Goal: Check status

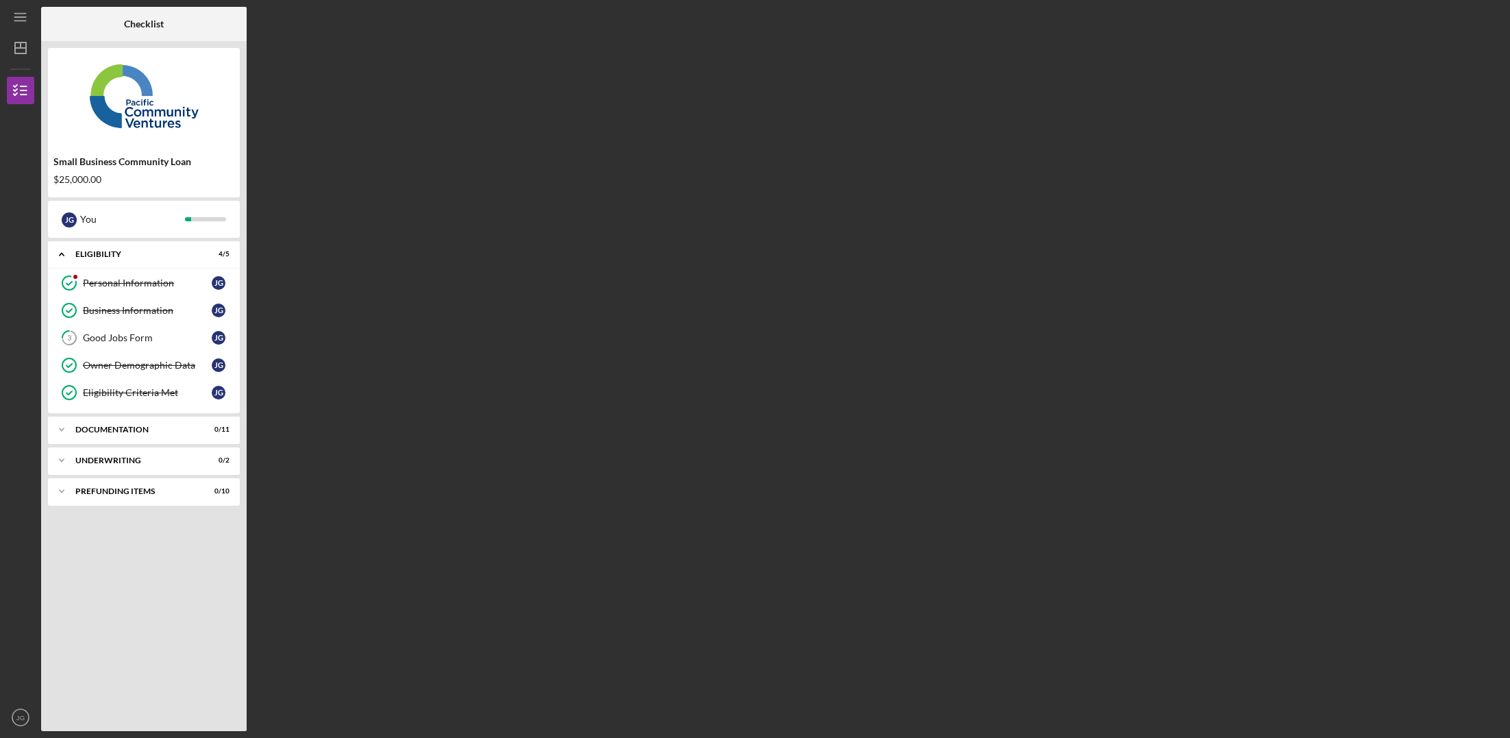
click at [410, 355] on div "Checklist Small Business Community Loan $25,000.00 [PERSON_NAME] You Icon/Expan…" at bounding box center [772, 369] width 1462 height 724
click at [132, 284] on div "Personal Information" at bounding box center [147, 282] width 129 height 11
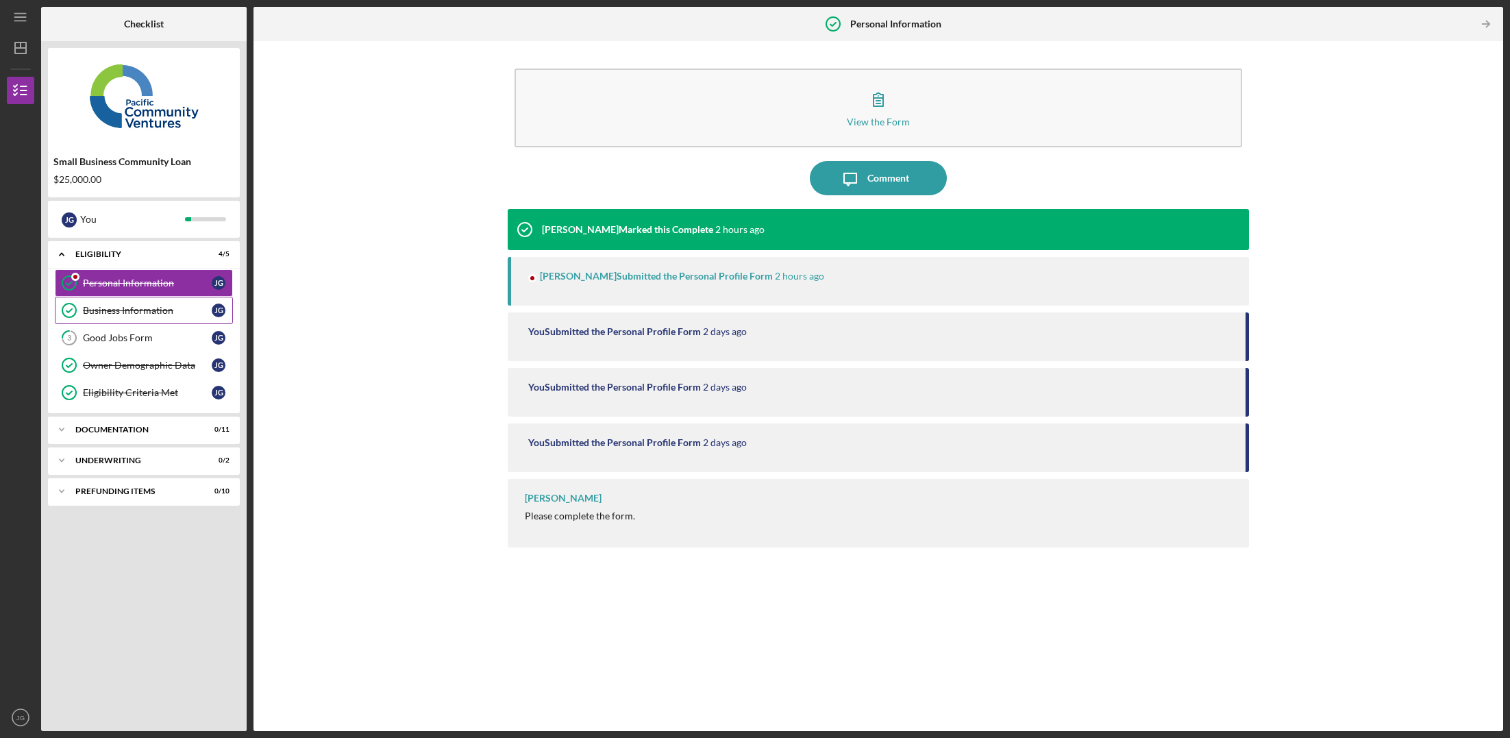
click at [129, 308] on div "Business Information" at bounding box center [147, 310] width 129 height 11
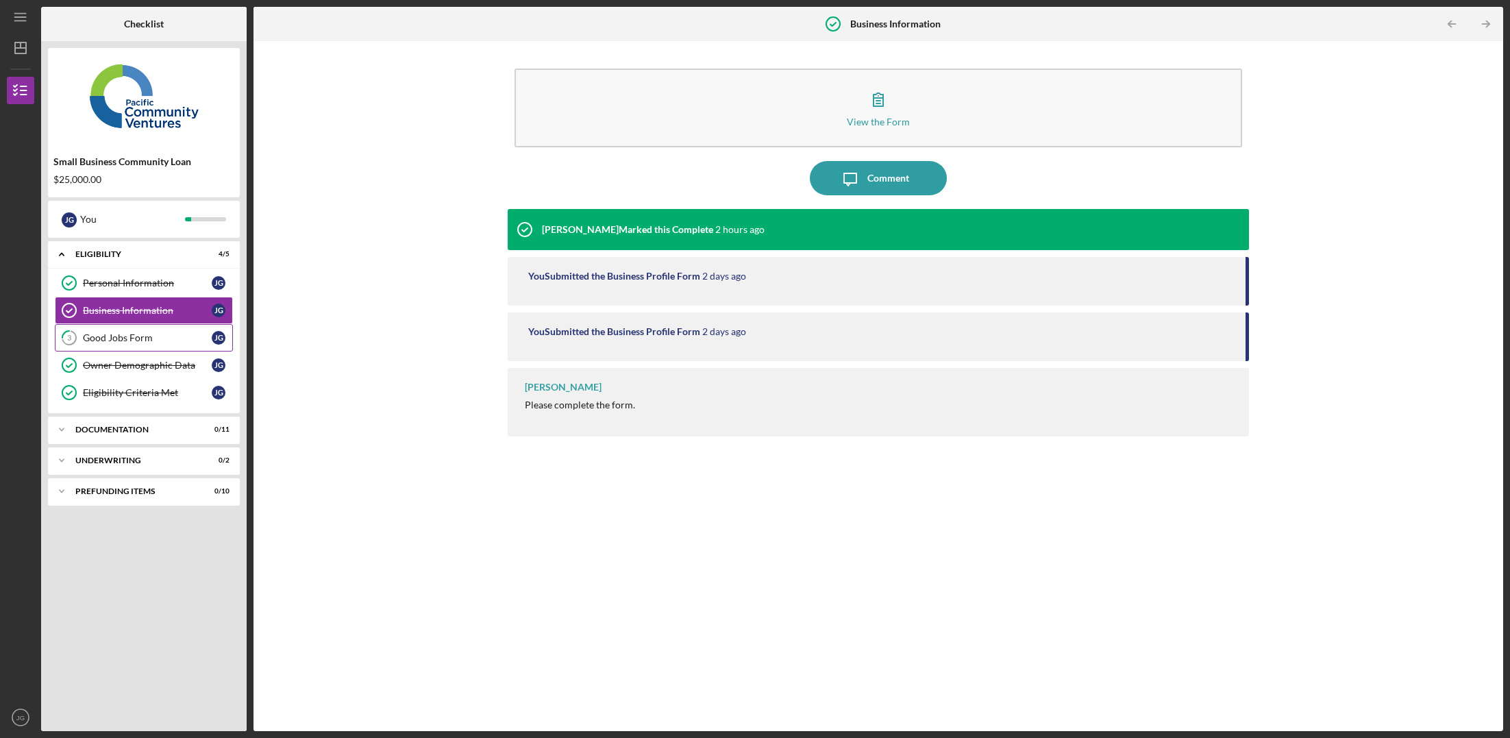
click at [127, 334] on div "Good Jobs Form" at bounding box center [147, 337] width 129 height 11
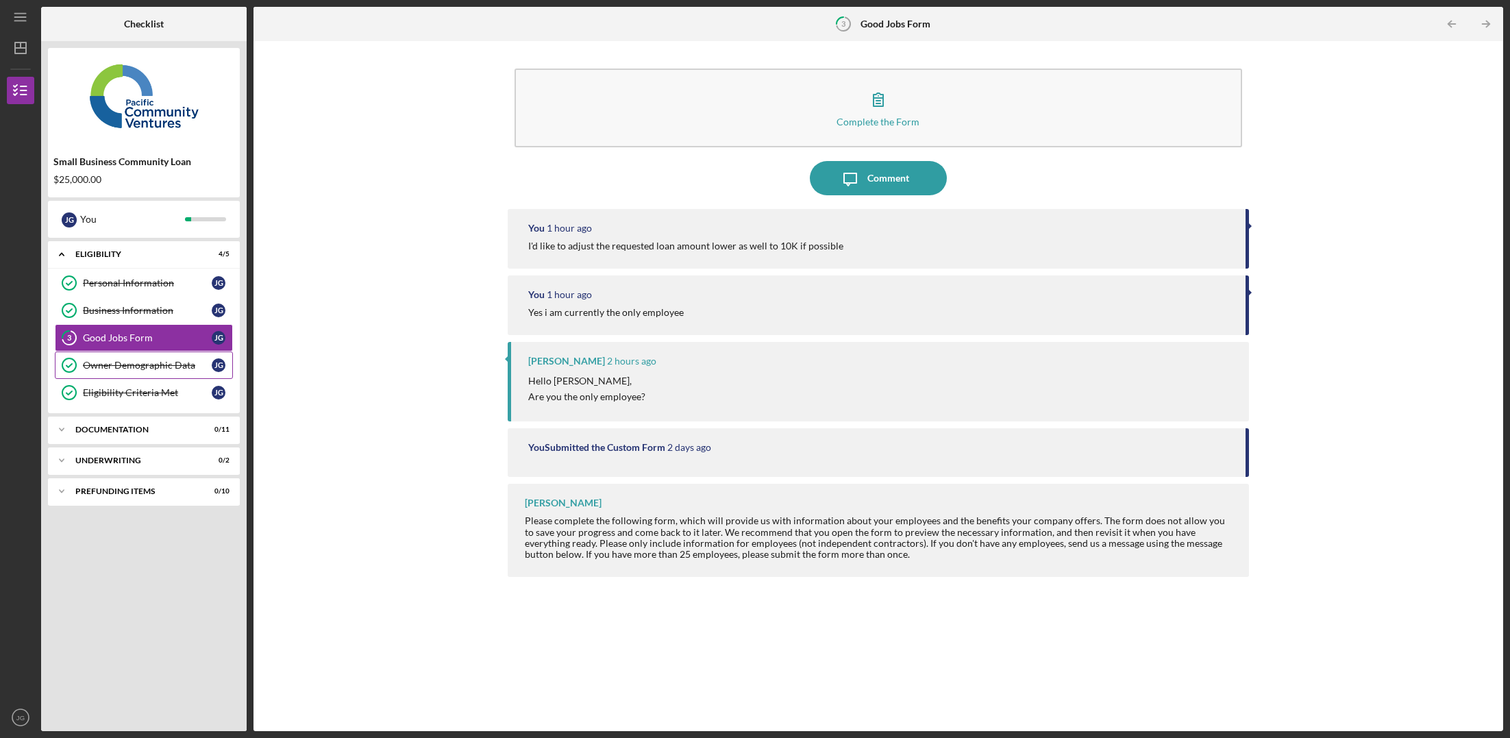
click at [127, 369] on div "Owner Demographic Data" at bounding box center [147, 365] width 129 height 11
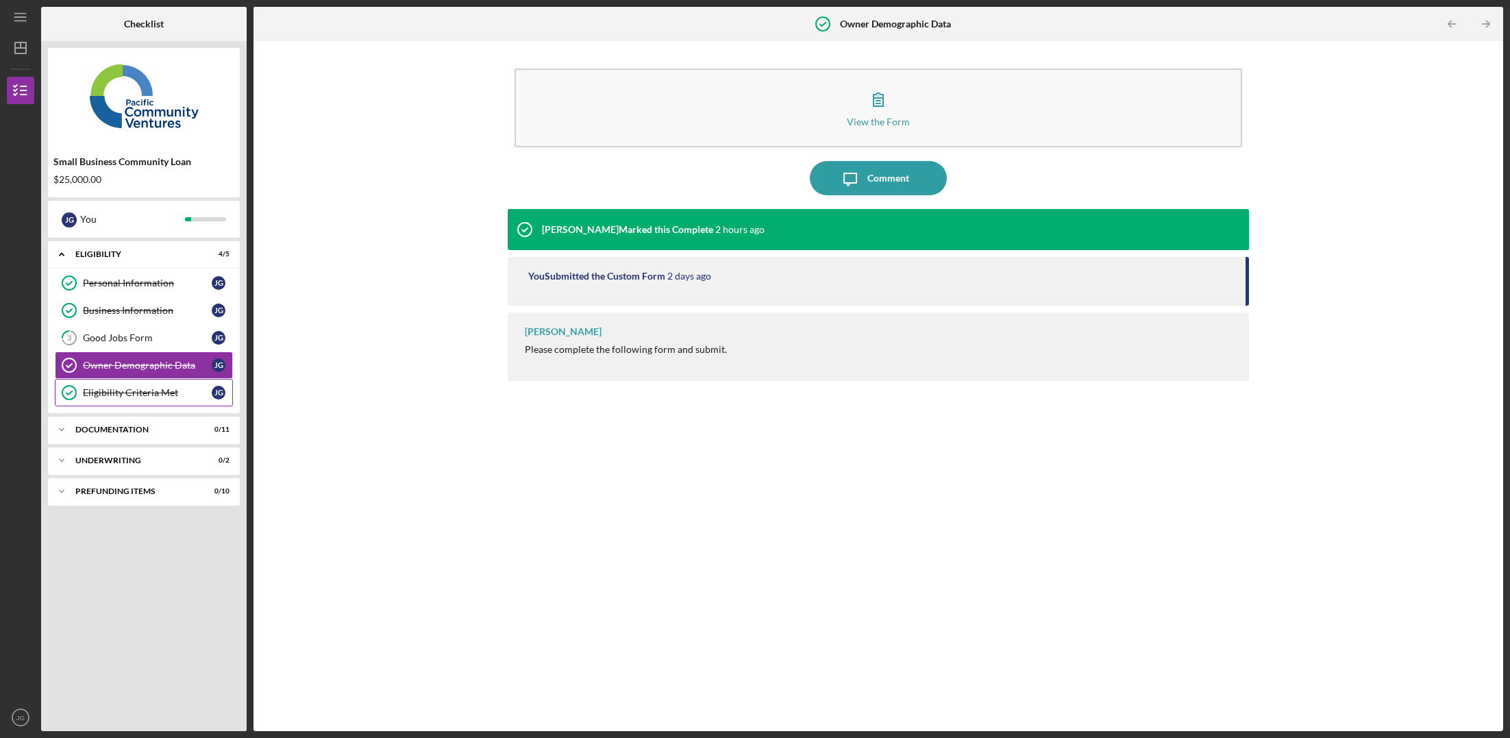
click at [124, 393] on div "Eligibility Criteria Met" at bounding box center [147, 392] width 129 height 11
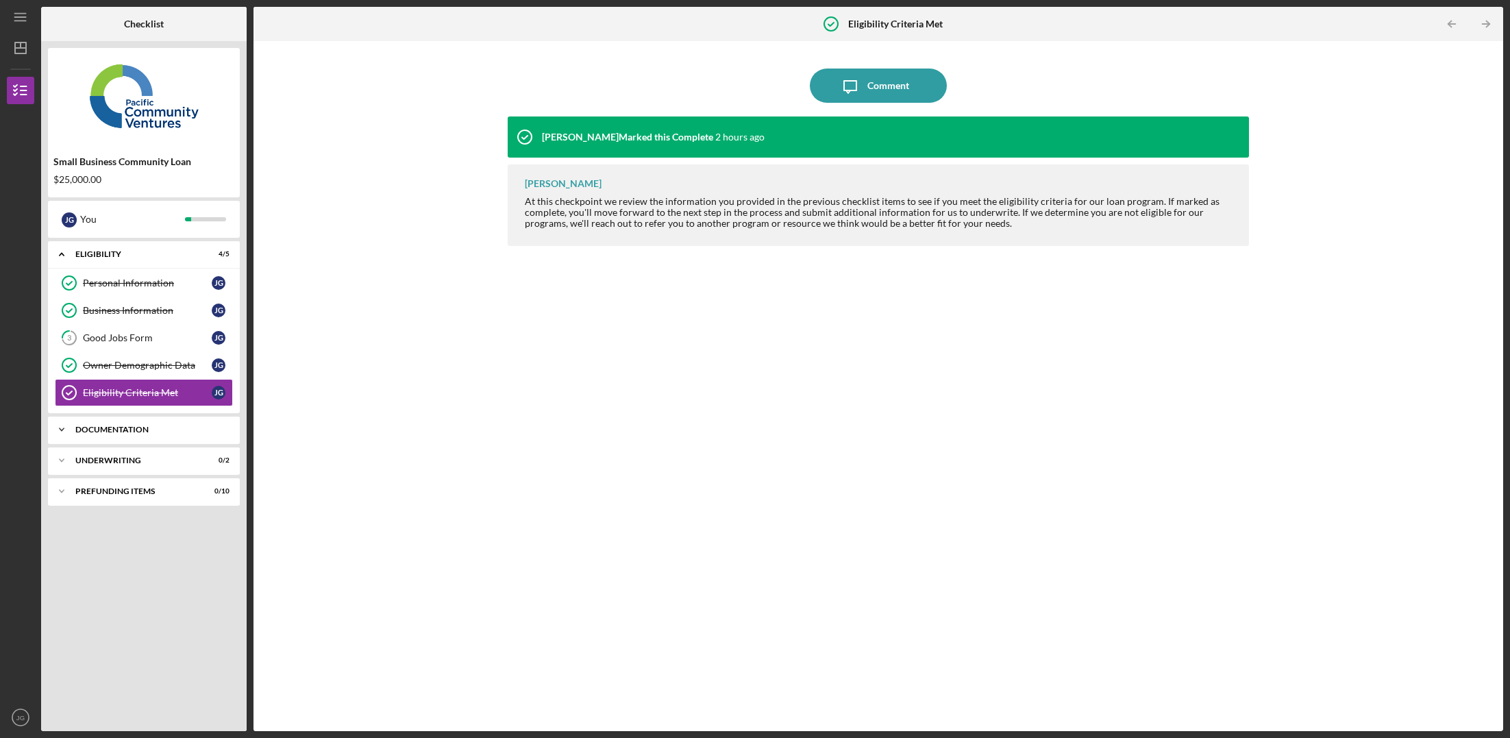
click at [116, 431] on div "Documentation" at bounding box center [148, 429] width 147 height 8
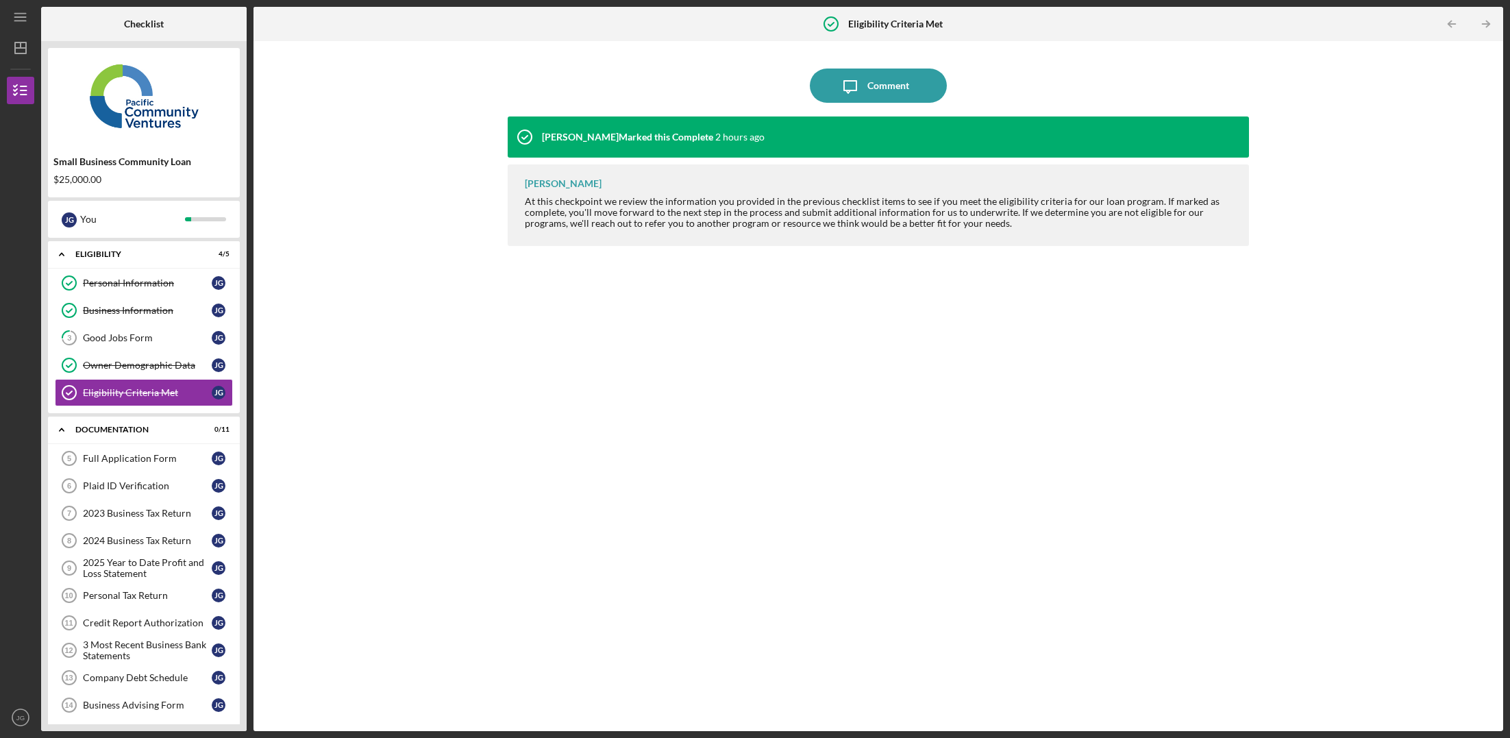
drag, startPoint x: 313, startPoint y: 271, endPoint x: 306, endPoint y: 261, distance: 12.2
click at [312, 269] on div "Icon/Message Comment [PERSON_NAME] Marked this Complete 2 hours ago [PERSON_NAM…" at bounding box center [878, 386] width 1236 height 676
click at [13, 50] on icon "Icon/Dashboard" at bounding box center [20, 48] width 34 height 34
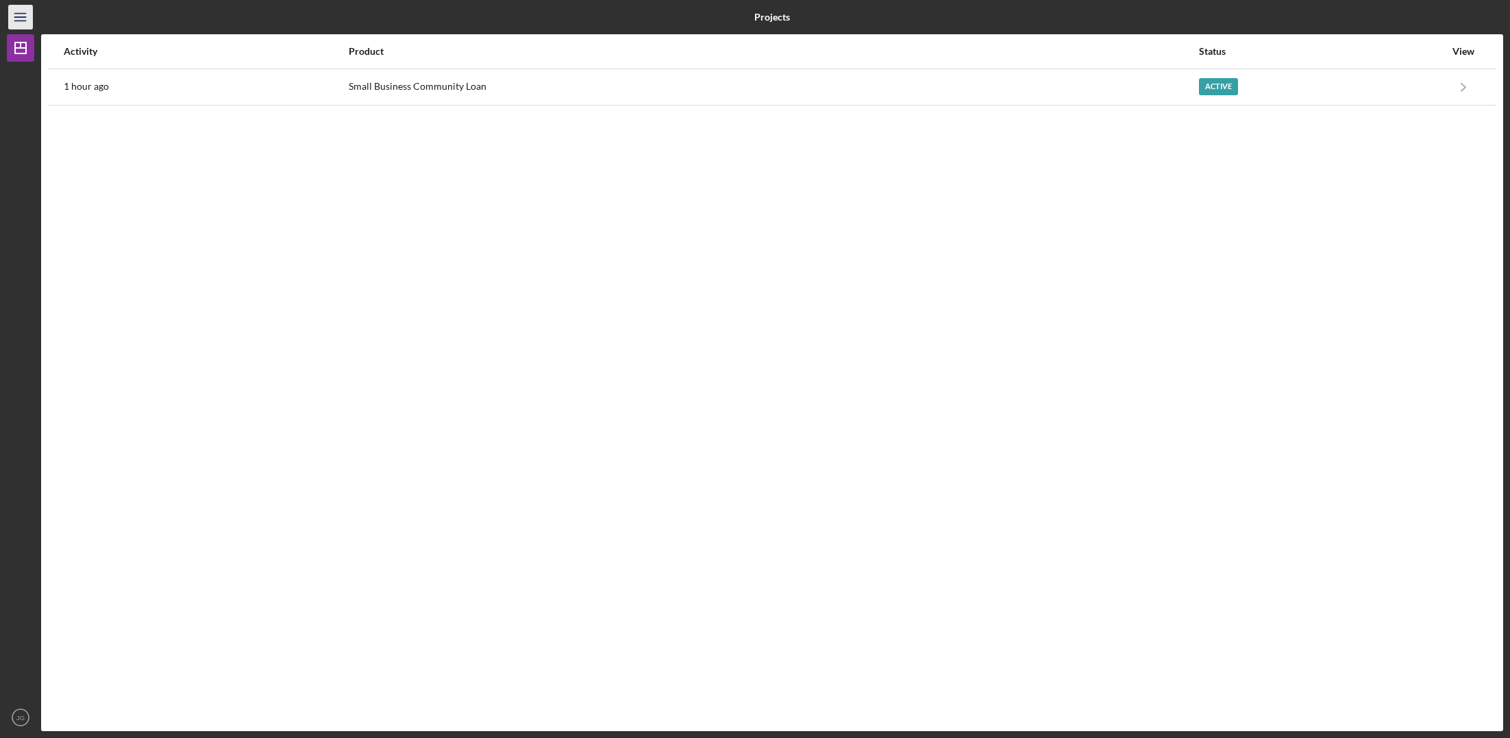
click at [14, 18] on icon "Icon/Menu" at bounding box center [20, 17] width 31 height 31
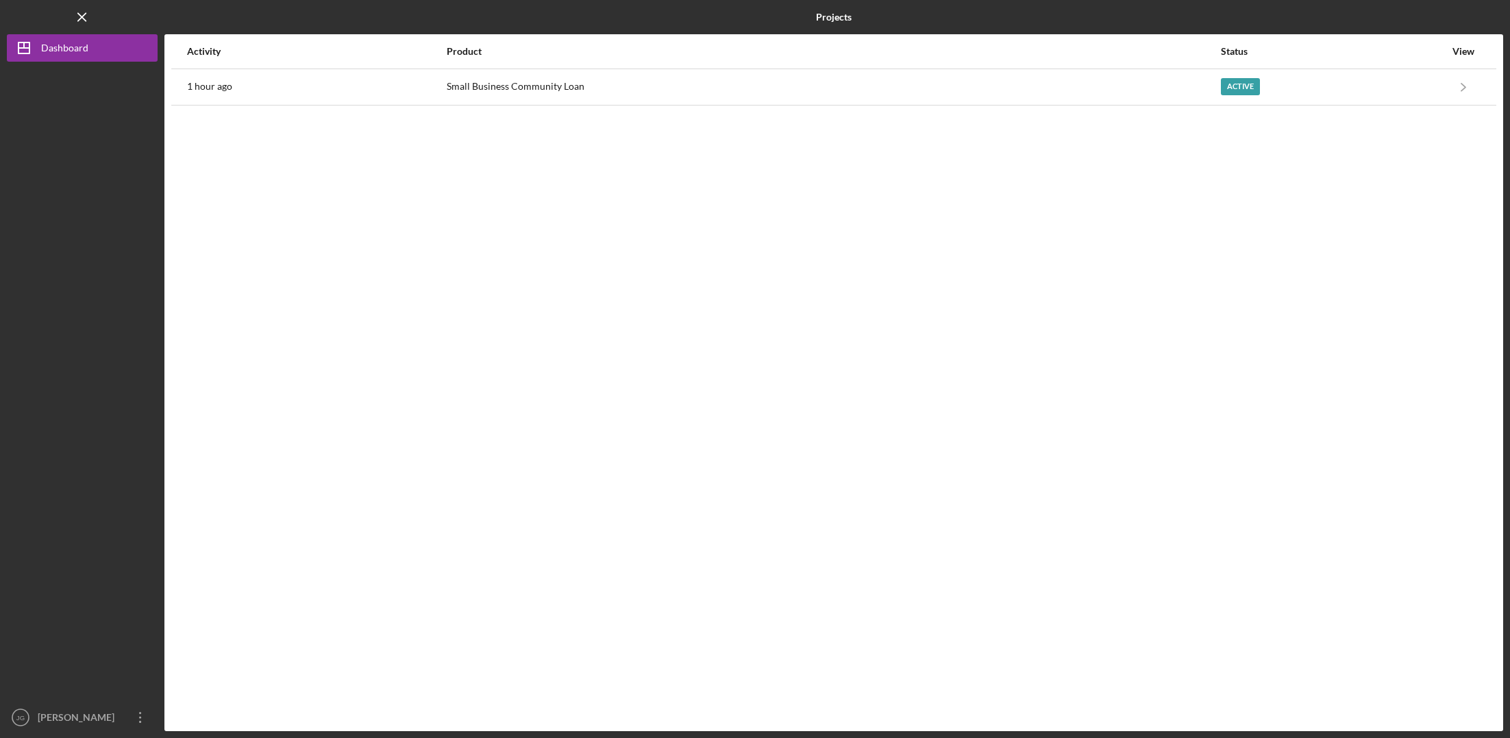
click at [324, 242] on div "Activity Product Status View 1 hour ago Small Business Community Loan Active Ic…" at bounding box center [833, 382] width 1339 height 697
